Goal: Task Accomplishment & Management: Manage account settings

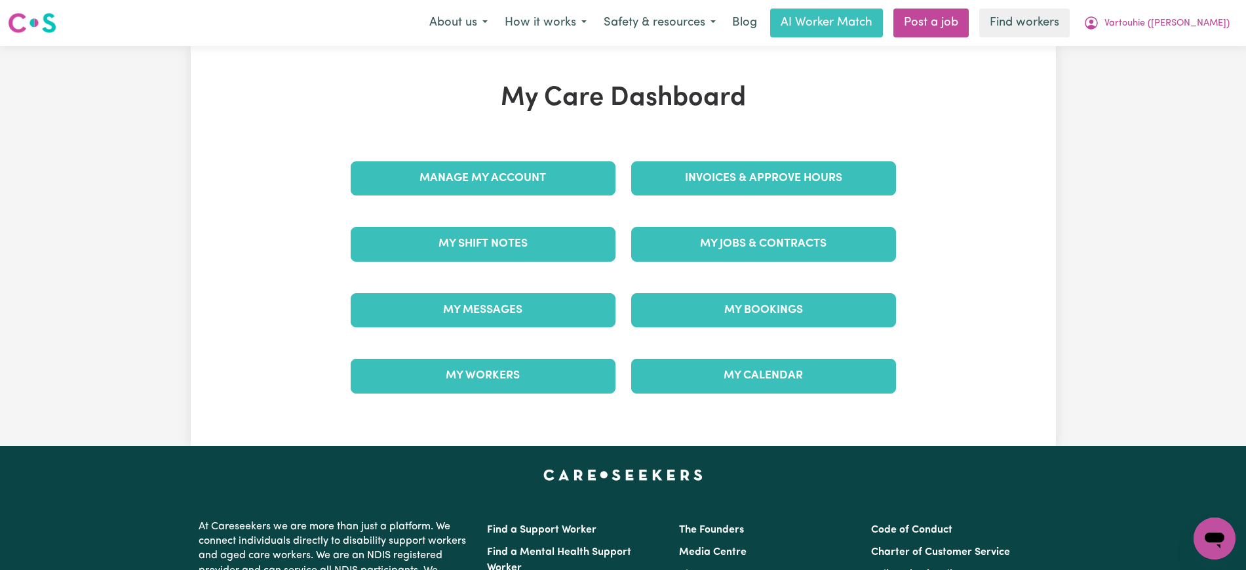
click at [737, 180] on link "Invoices & Approve Hours" at bounding box center [763, 178] width 265 height 34
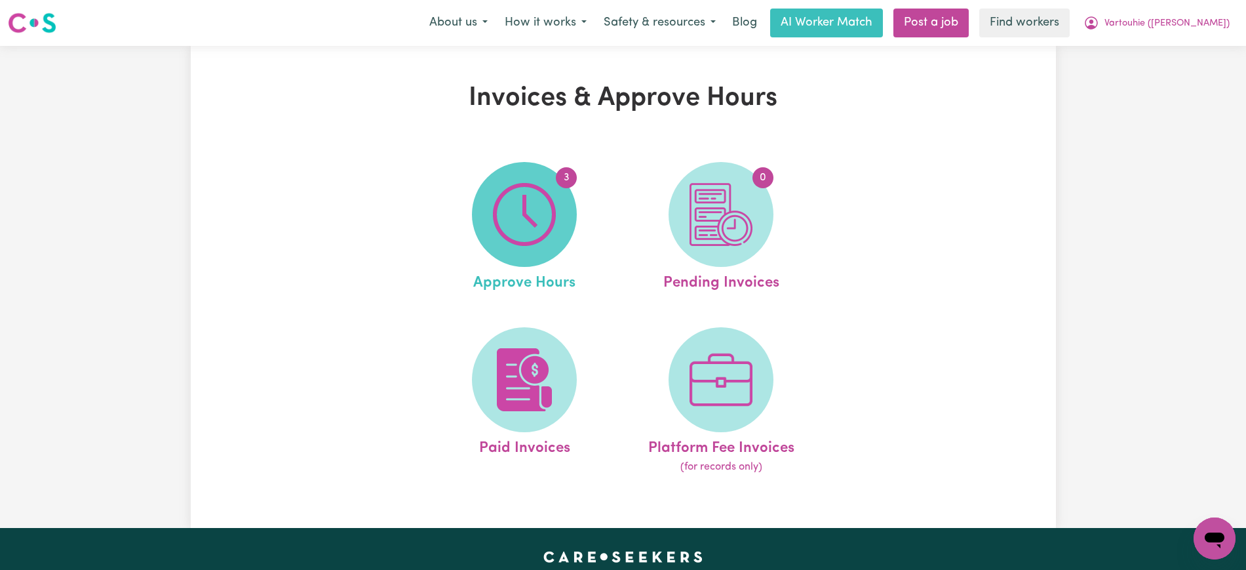
click at [525, 224] on img at bounding box center [524, 214] width 63 height 63
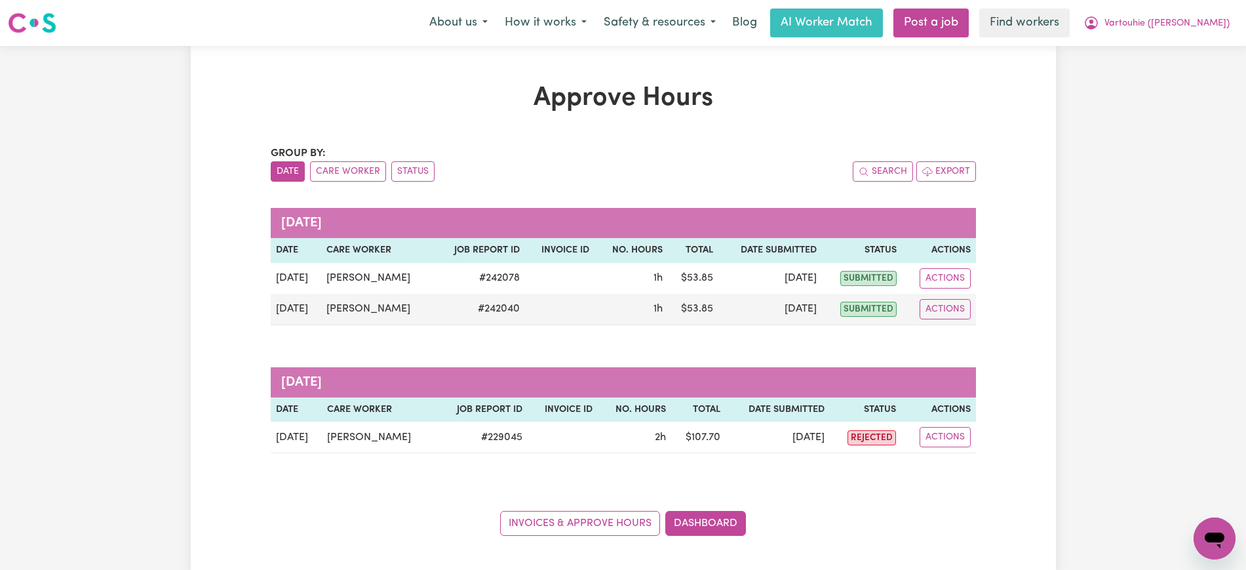
drag, startPoint x: 344, startPoint y: 173, endPoint x: 444, endPoint y: 206, distance: 105.5
click at [346, 173] on button "Care Worker" at bounding box center [348, 171] width 76 height 20
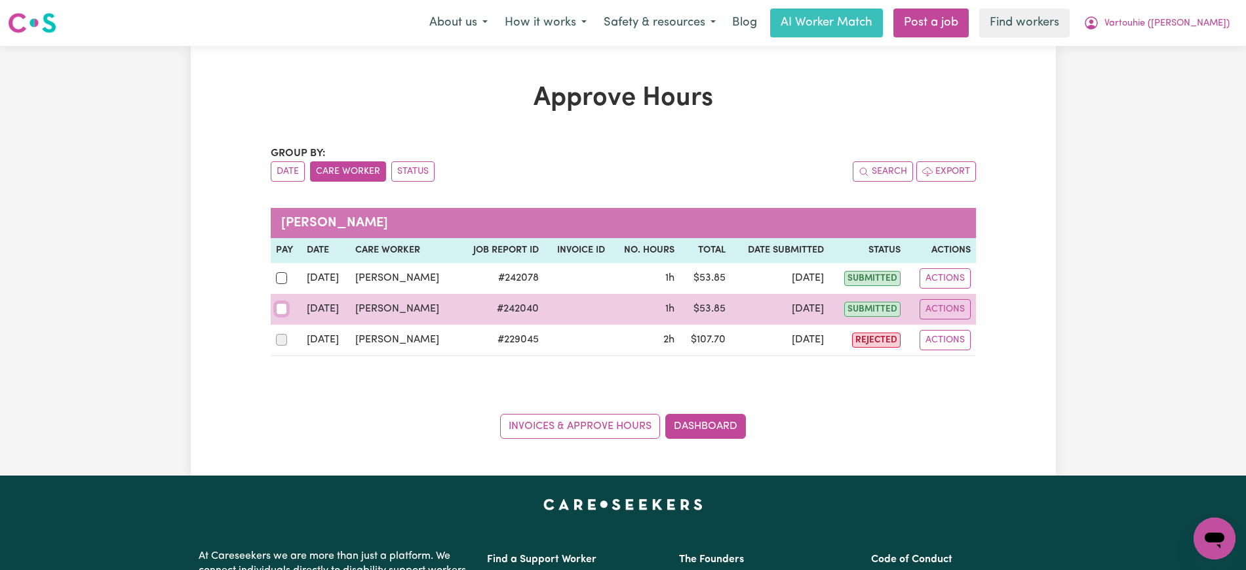
drag, startPoint x: 278, startPoint y: 306, endPoint x: 284, endPoint y: 303, distance: 7.3
click at [279, 306] on input "checkbox" at bounding box center [282, 309] width 12 height 12
checkbox input "true"
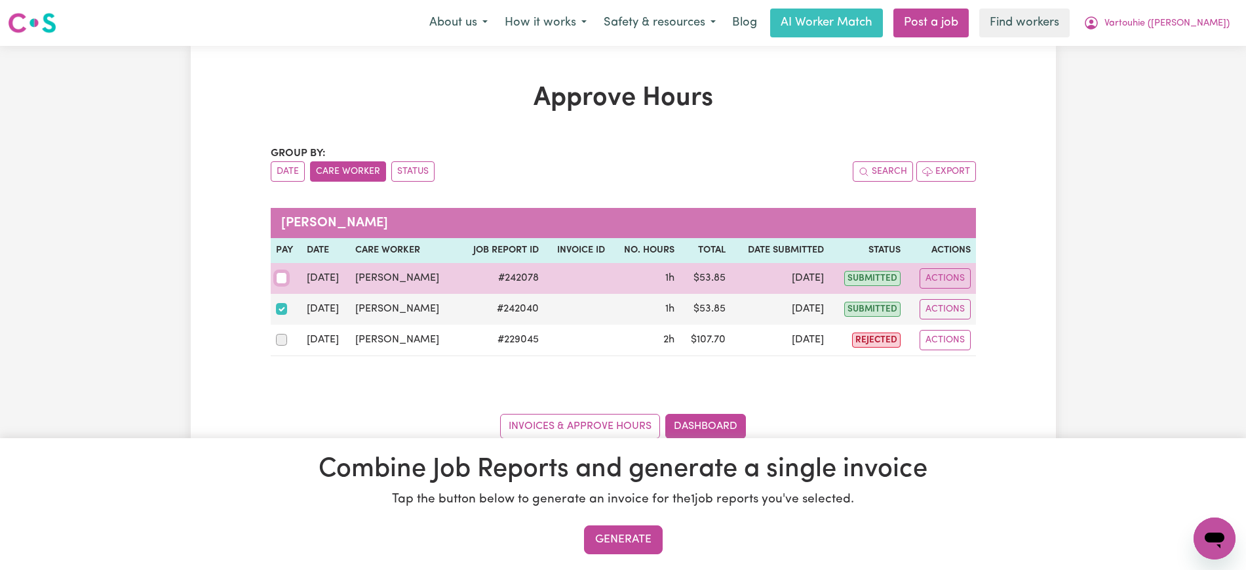
click at [282, 278] on input "checkbox" at bounding box center [282, 278] width 12 height 12
checkbox input "true"
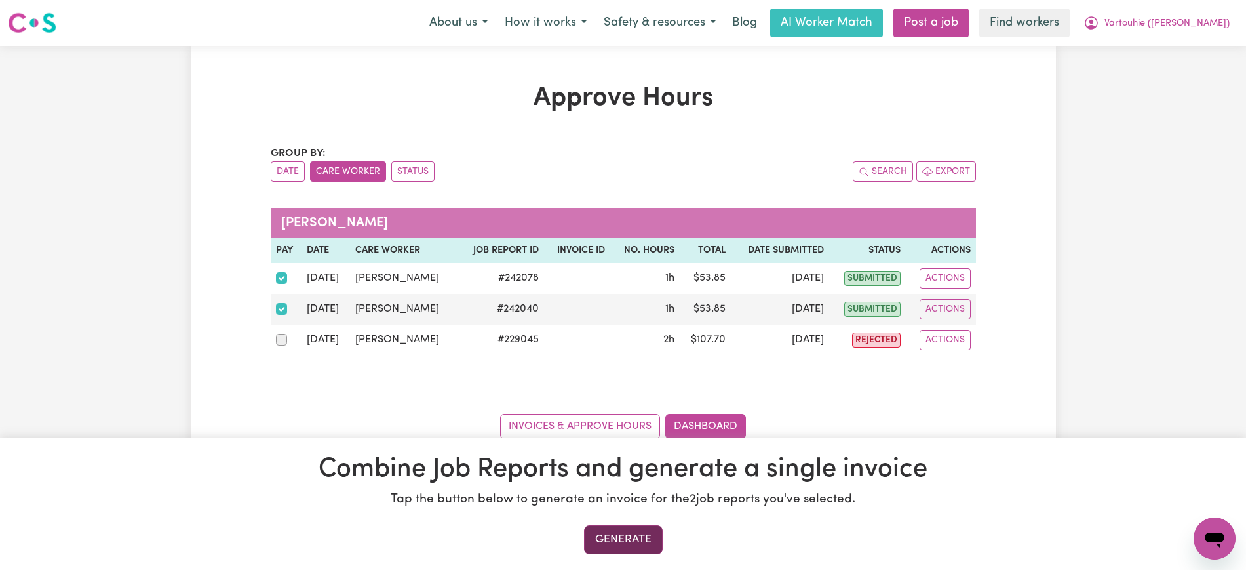
click at [598, 531] on button "Generate" at bounding box center [623, 539] width 79 height 29
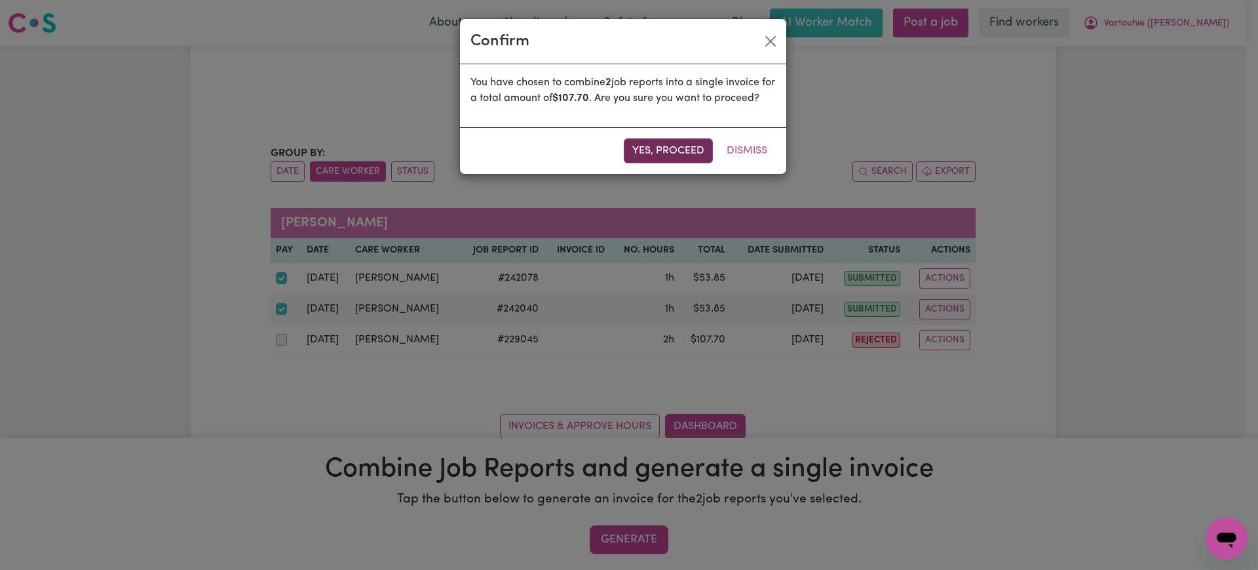
click at [682, 163] on button "Yes, proceed" at bounding box center [668, 150] width 89 height 25
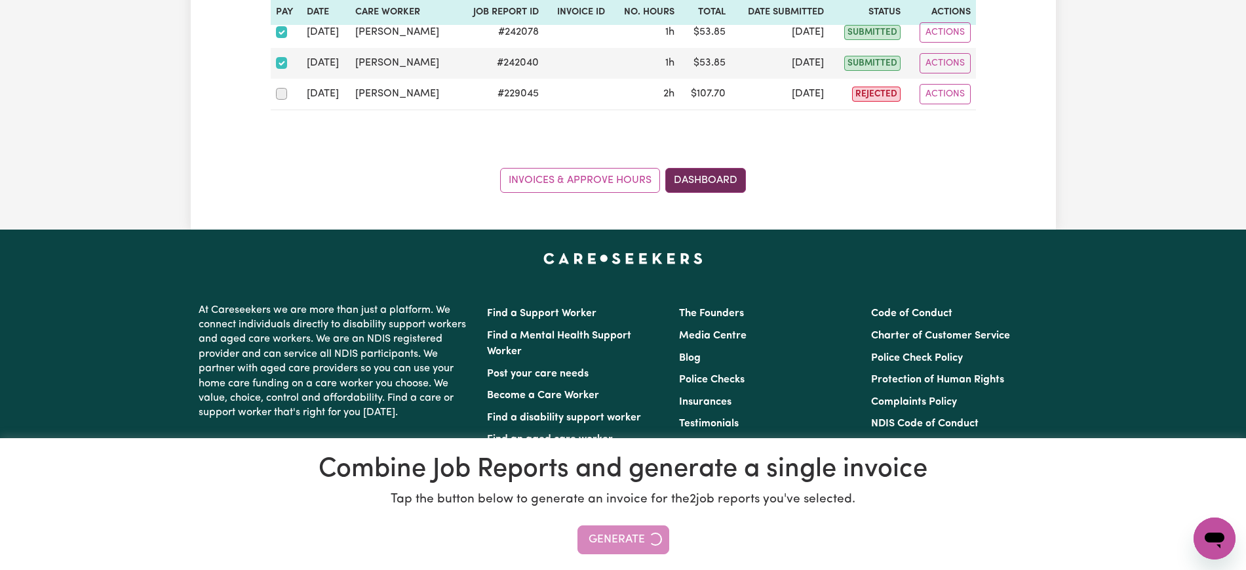
click at [684, 174] on link "Dashboard" at bounding box center [705, 180] width 81 height 25
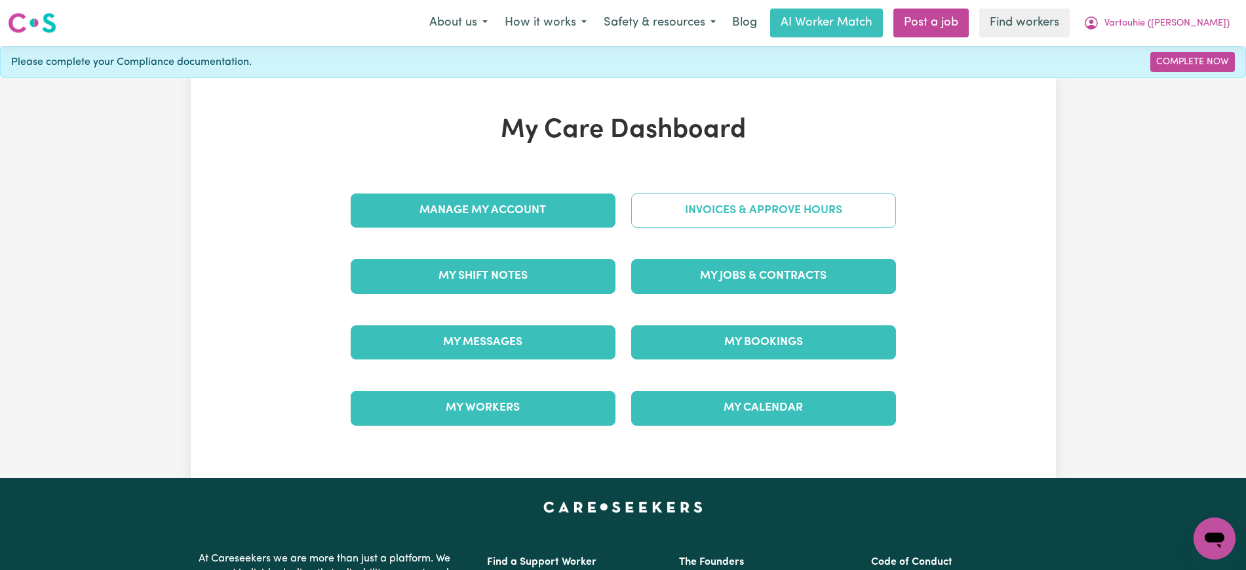
click at [688, 201] on link "Invoices & Approve Hours" at bounding box center [763, 210] width 265 height 34
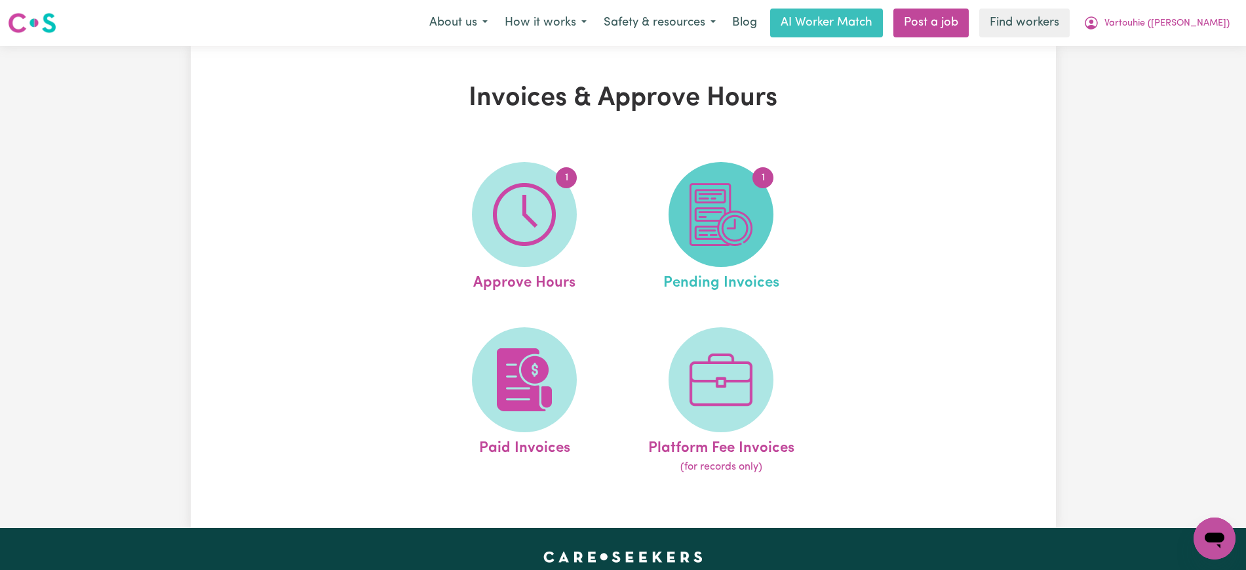
click at [743, 224] on img at bounding box center [721, 214] width 63 height 63
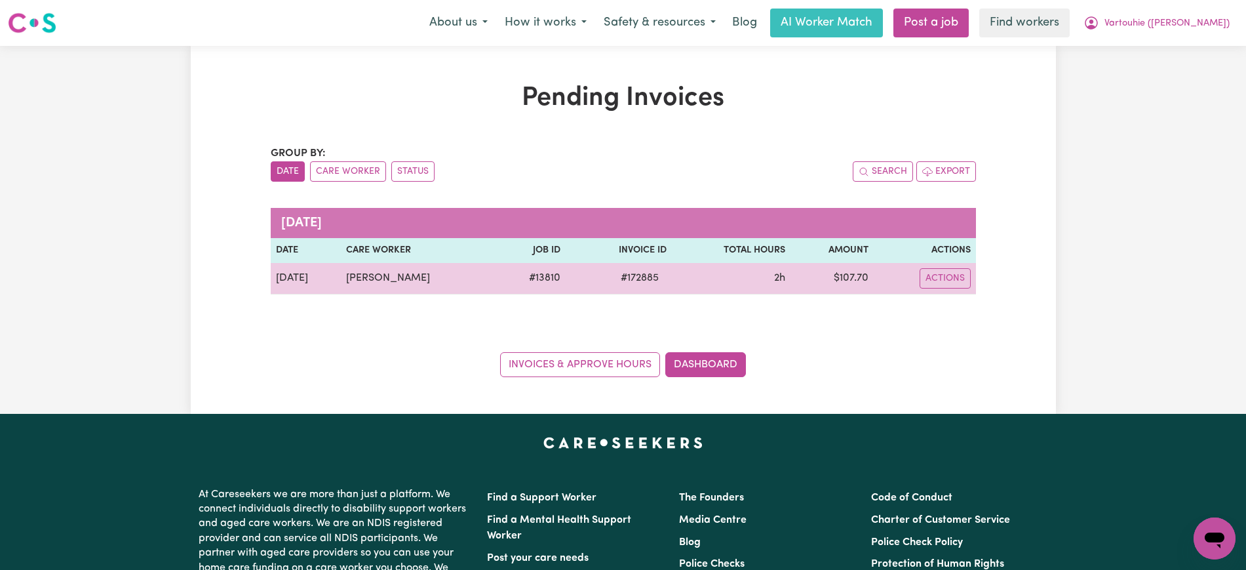
click at [662, 279] on span "# 172885" at bounding box center [640, 278] width 54 height 16
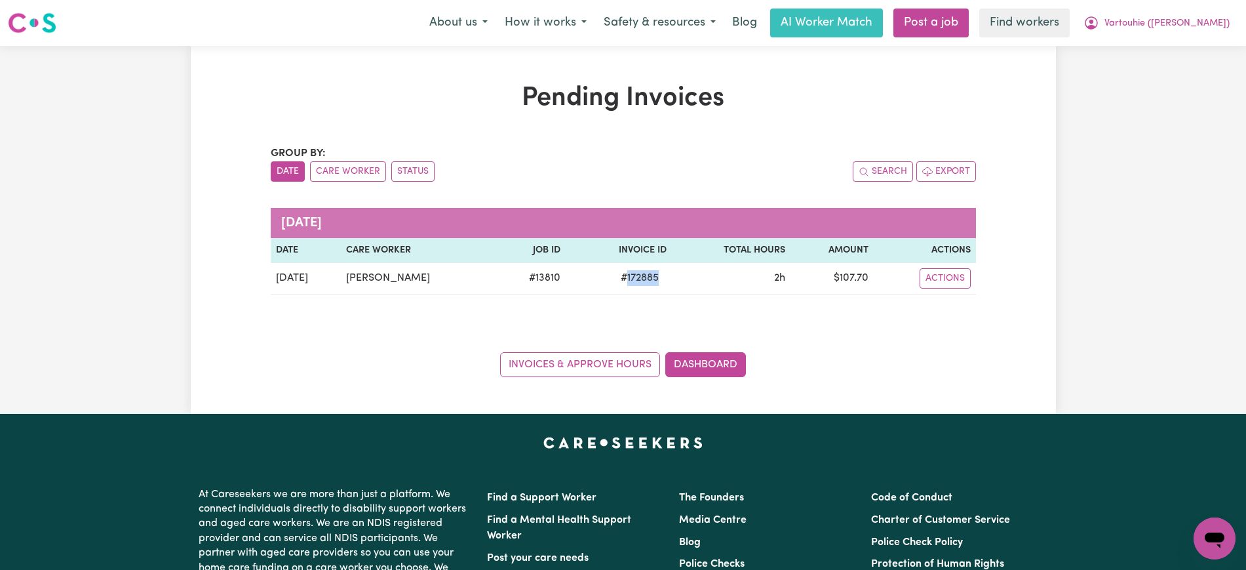
copy span "172885"
click at [1150, 13] on button "Vartouhie ([PERSON_NAME])" at bounding box center [1156, 23] width 163 height 28
click at [1164, 76] on link "Logout" at bounding box center [1186, 75] width 104 height 25
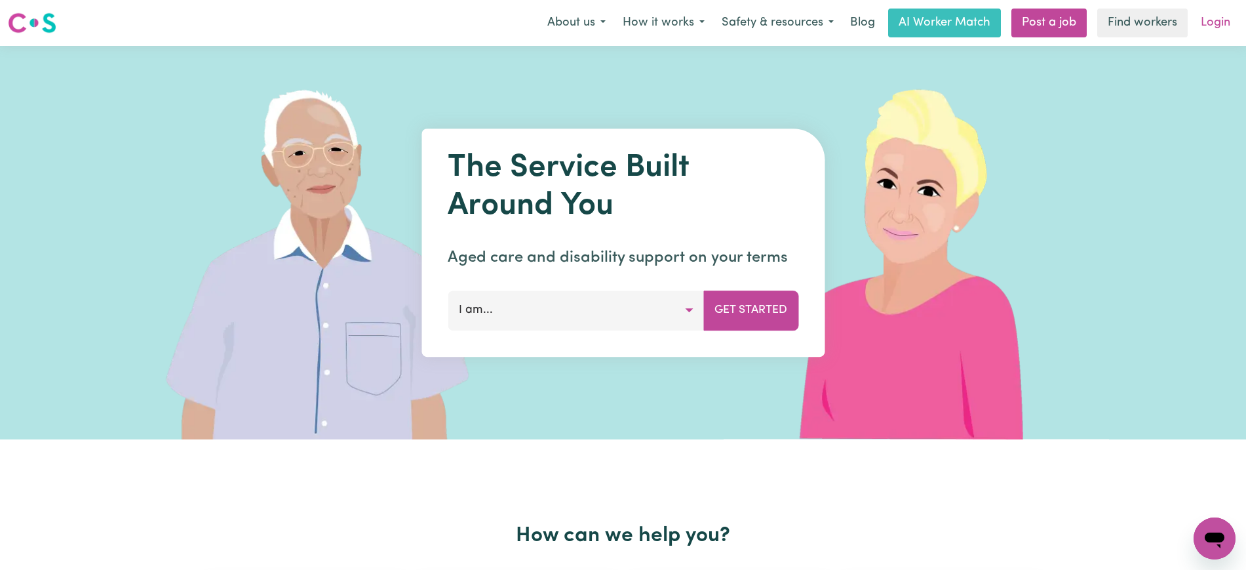
click at [1211, 33] on link "Login" at bounding box center [1215, 23] width 45 height 29
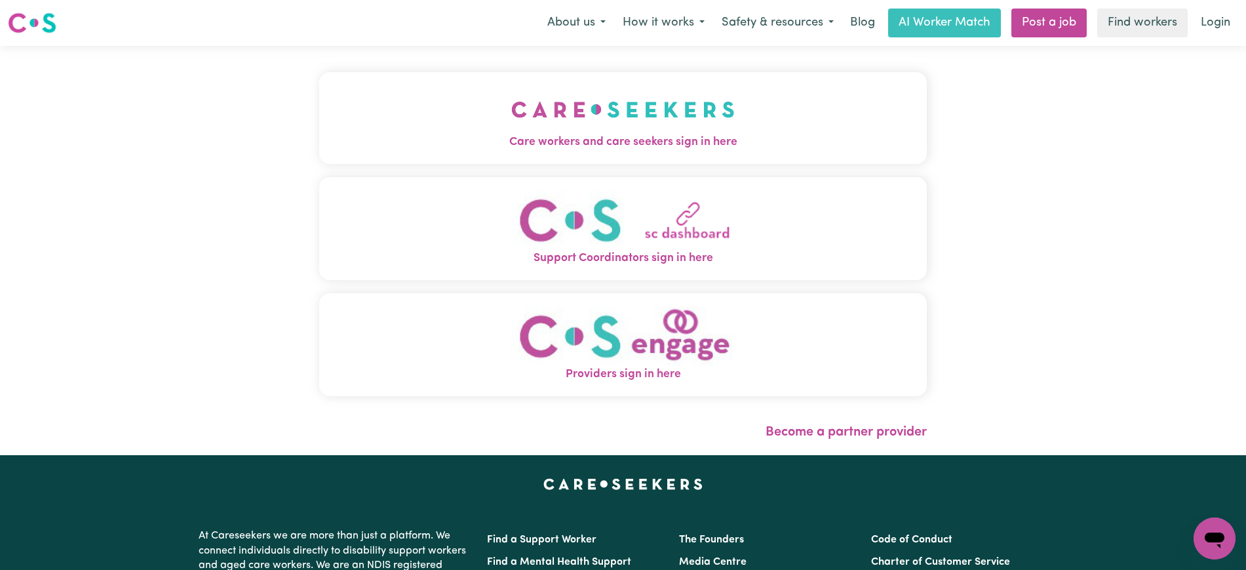
click at [595, 121] on img "Care workers and care seekers sign in here" at bounding box center [623, 109] width 224 height 49
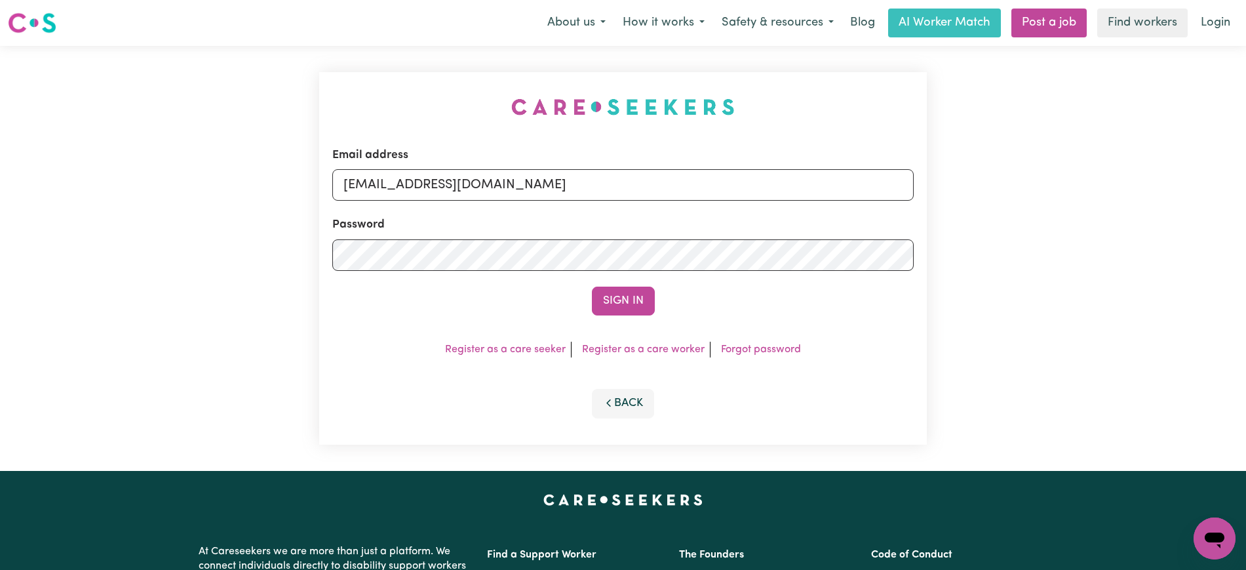
click at [401, 104] on div "Email address [EMAIL_ADDRESS][DOMAIN_NAME] Password Sign In Register as a care …" at bounding box center [622, 258] width 623 height 425
drag, startPoint x: 412, startPoint y: 185, endPoint x: 1082, endPoint y: 209, distance: 670.9
click at [1082, 209] on div "Email address [EMAIL_ADDRESS][DOMAIN_NAME] Password Sign In Register as a care …" at bounding box center [623, 258] width 1246 height 425
type input "[EMAIL_ADDRESS][DOMAIN_NAME]"
click at [592, 286] on button "Sign In" at bounding box center [623, 300] width 63 height 29
